Goal: Information Seeking & Learning: Understand process/instructions

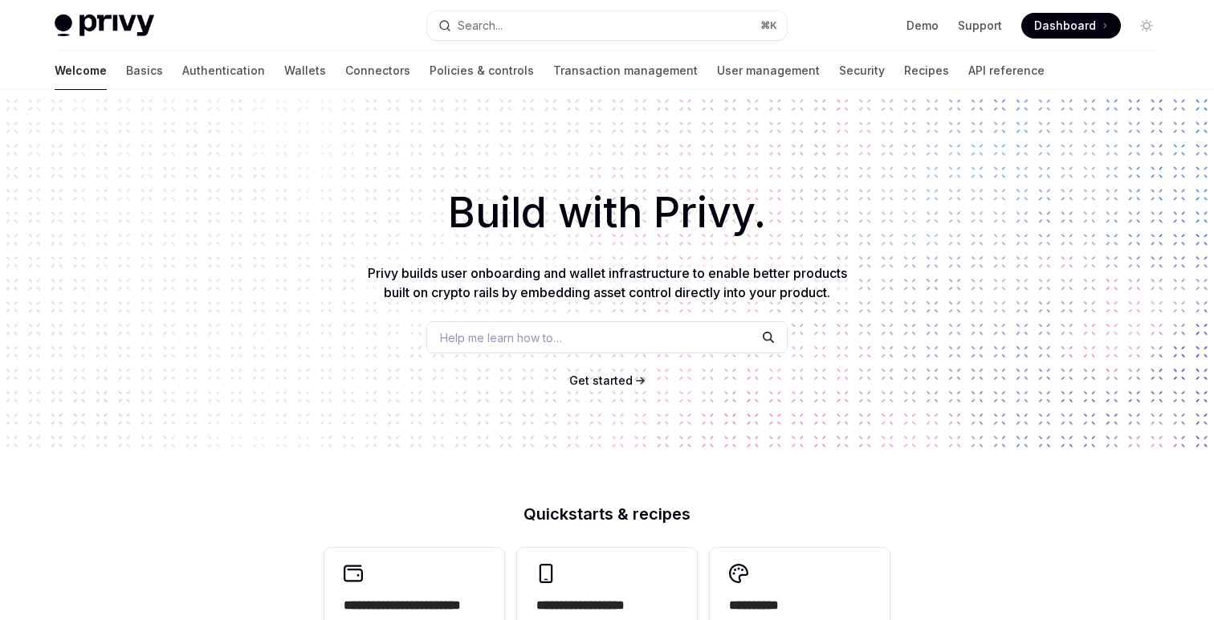
scroll to position [472, 0]
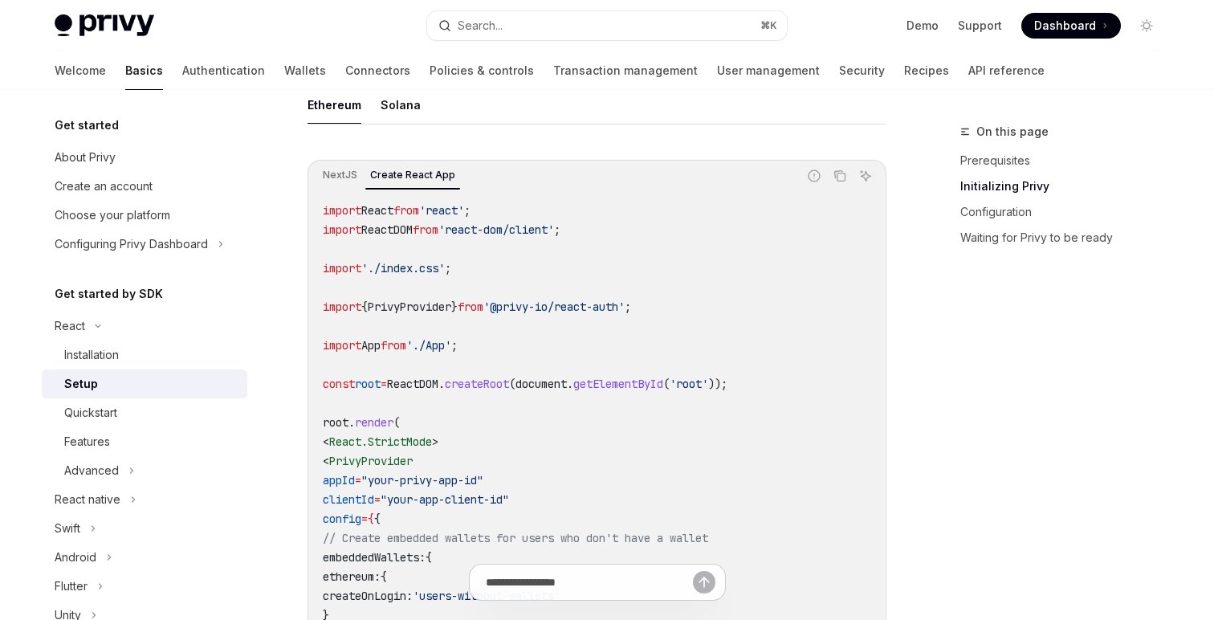
scroll to position [474, 0]
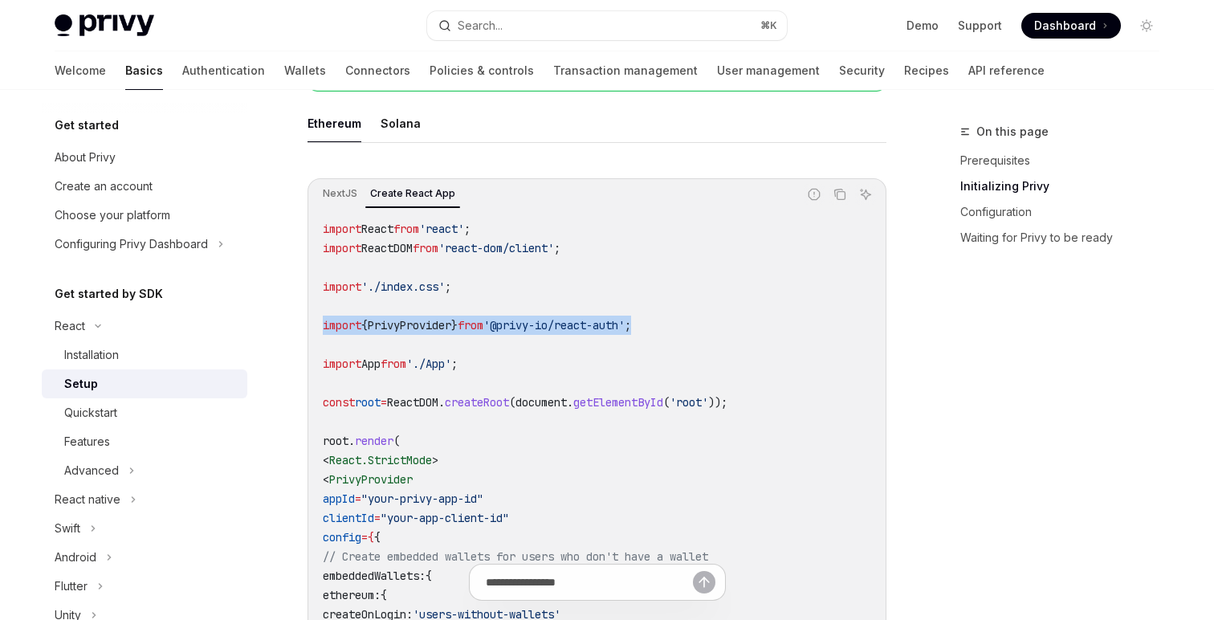
drag, startPoint x: 690, startPoint y: 328, endPoint x: 322, endPoint y: 325, distance: 367.9
click at [323, 326] on code "import React from 'react' ; import ReactDOM from 'react-dom/client' ; import '.…" at bounding box center [597, 498] width 549 height 559
copy span "import { PrivyProvider } from '@privy-io/react-auth' ;"
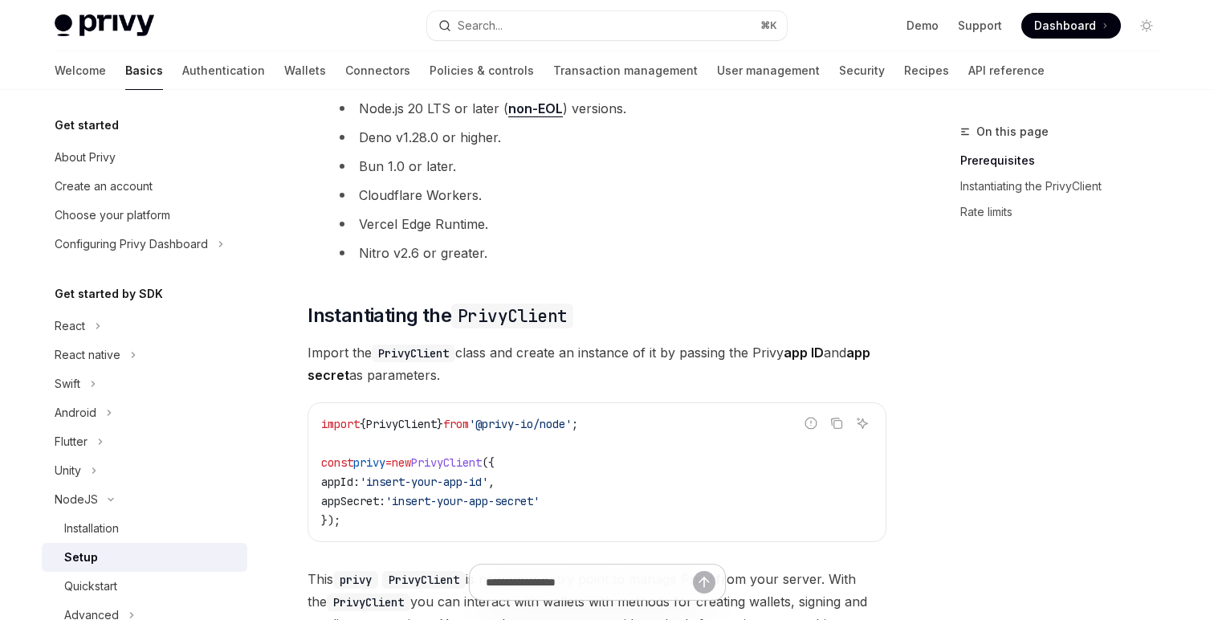
scroll to position [359, 0]
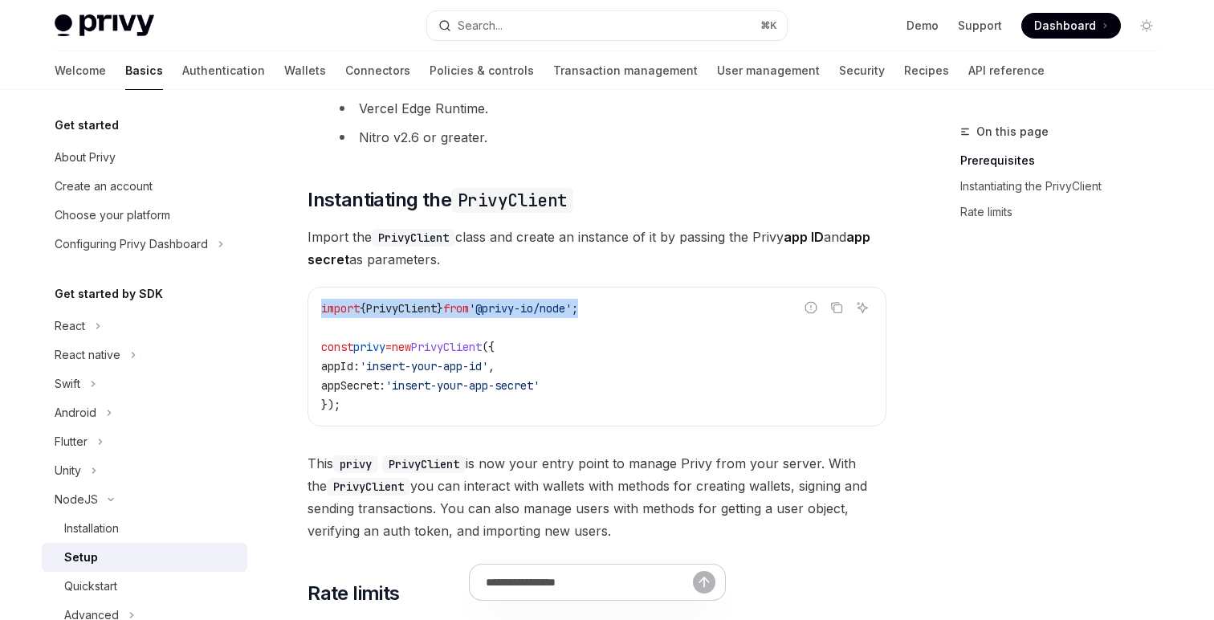
drag, startPoint x: 640, startPoint y: 310, endPoint x: 319, endPoint y: 312, distance: 321.3
click at [319, 312] on div "import { PrivyClient } from '@privy-io/node' ; const privy = new PrivyClient ({…" at bounding box center [596, 357] width 577 height 138
copy span "import { PrivyClient } from '@privy-io/node' ;"
